Goal: Check status

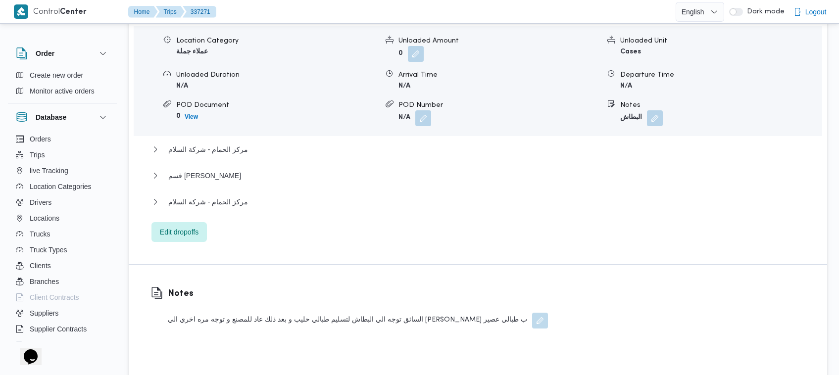
scroll to position [928, 0]
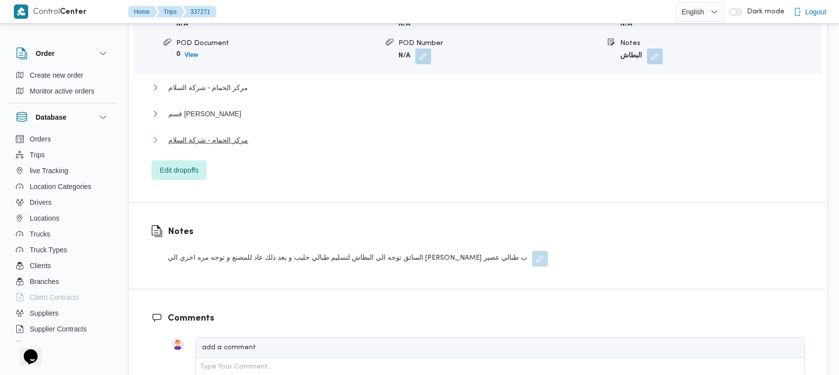
click at [225, 134] on span "مركز الحمام - شركة السلام" at bounding box center [208, 140] width 80 height 12
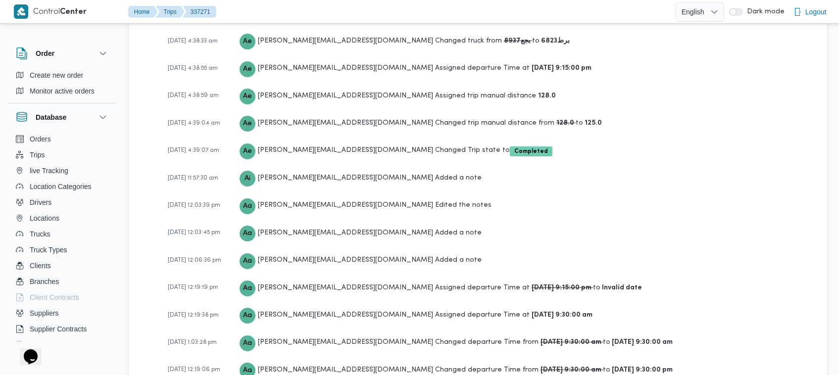
scroll to position [1788, 0]
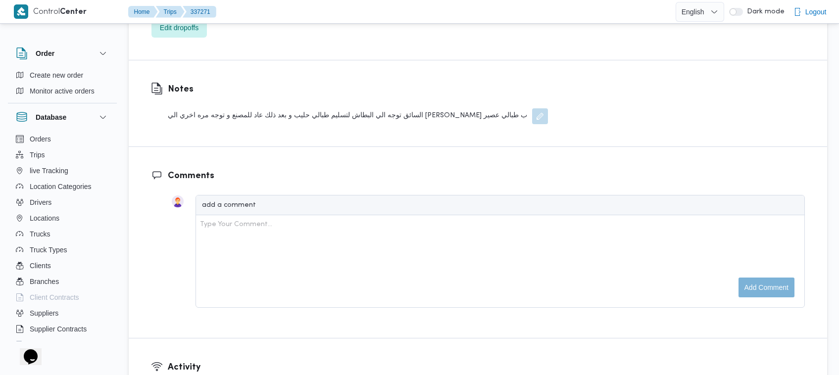
scroll to position [892, 0]
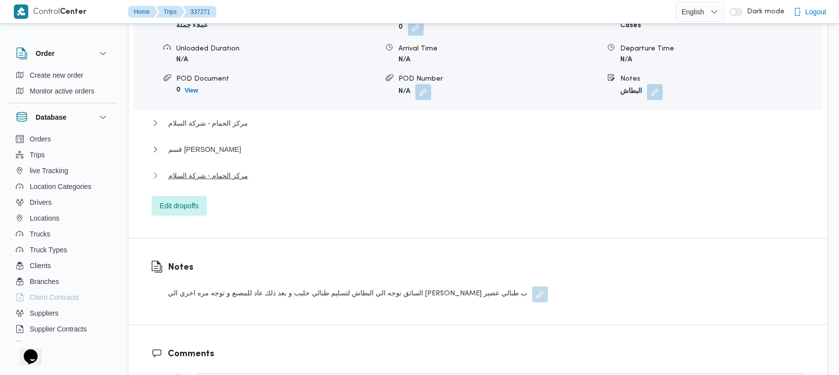
click at [205, 170] on span "مركز الحمام - شركة السلام" at bounding box center [208, 176] width 80 height 12
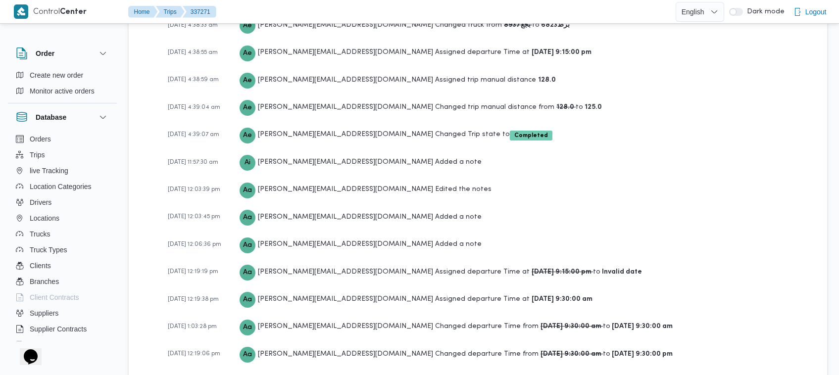
scroll to position [1726, 0]
